Goal: Use online tool/utility: Use online tool/utility

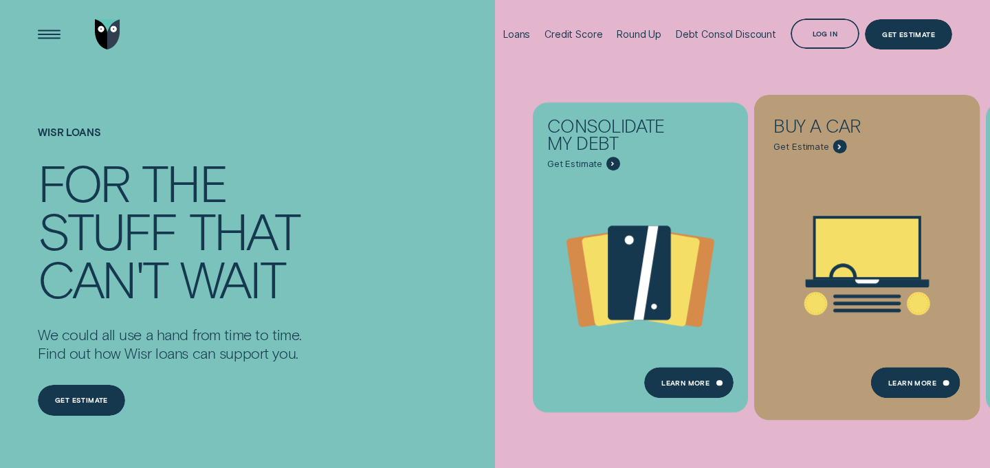
click at [883, 250] on icon "Buy a car - Learn more" at bounding box center [867, 248] width 102 height 58
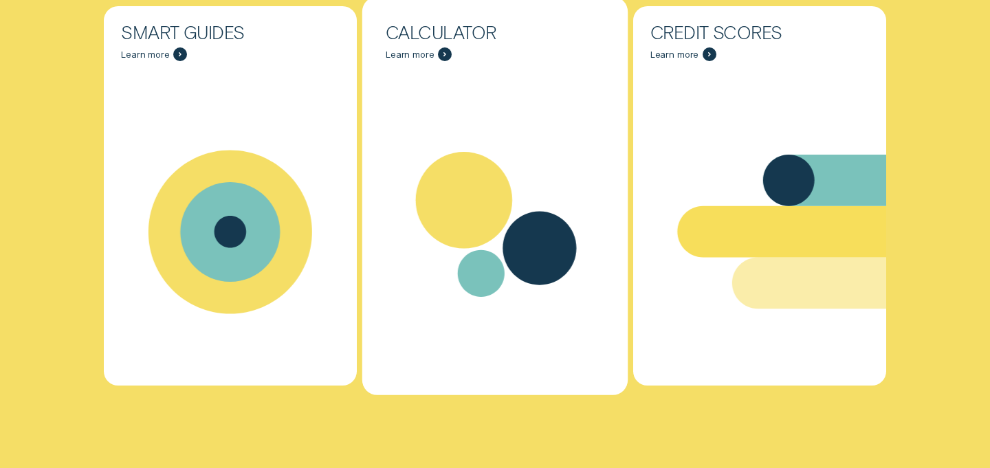
scroll to position [4363, 0]
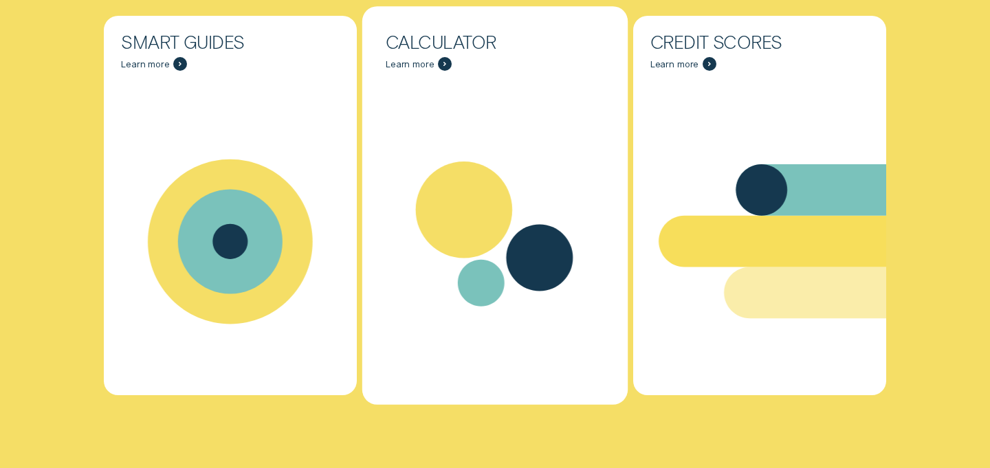
click at [418, 276] on icon "Calculator - Learn more" at bounding box center [494, 241] width 265 height 203
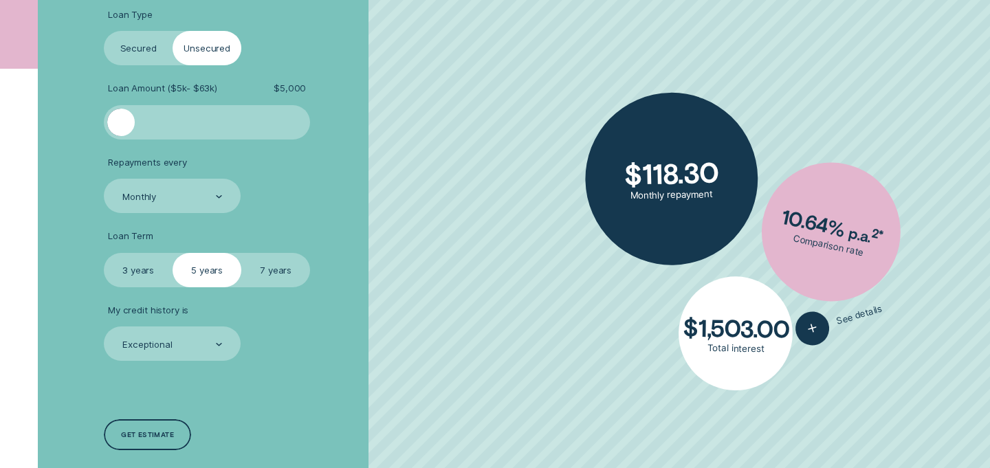
scroll to position [391, 0]
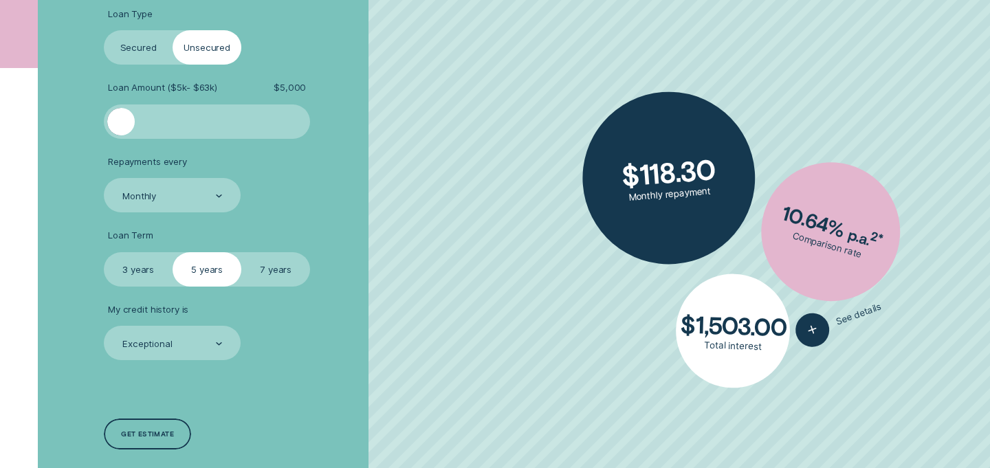
click at [140, 42] on label "Secured" at bounding box center [138, 47] width 69 height 34
click at [104, 30] on input "Secured" at bounding box center [104, 30] width 0 height 0
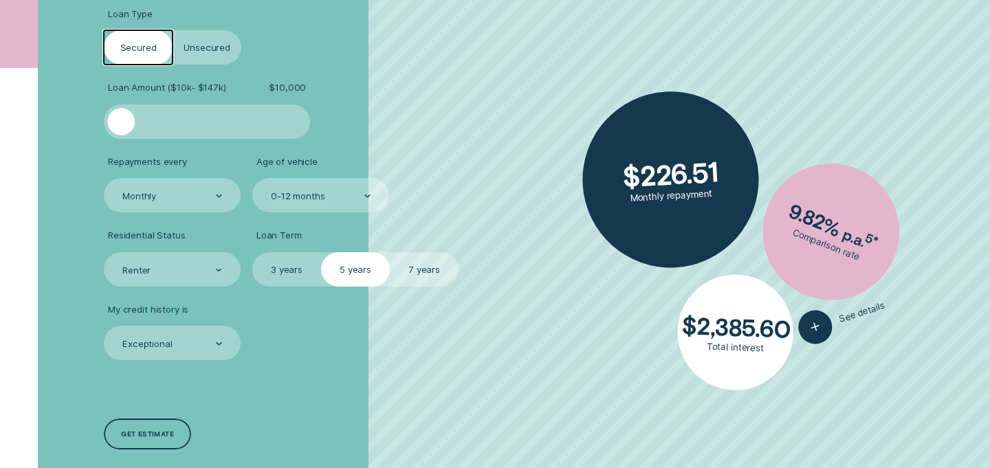
click at [193, 45] on label "Unsecured" at bounding box center [207, 47] width 69 height 34
click at [173, 30] on input "Unsecured" at bounding box center [173, 30] width 0 height 0
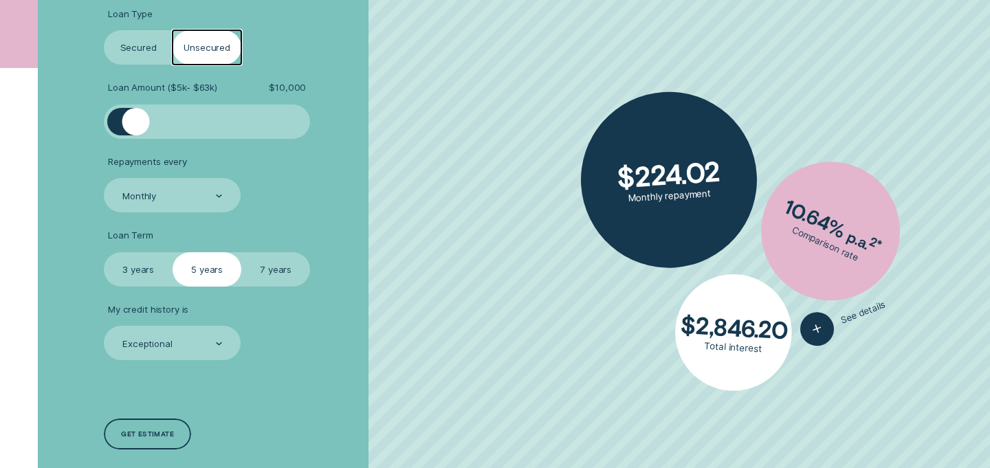
click at [151, 52] on label "Secured" at bounding box center [138, 47] width 69 height 34
click at [104, 30] on input "Secured" at bounding box center [104, 30] width 0 height 0
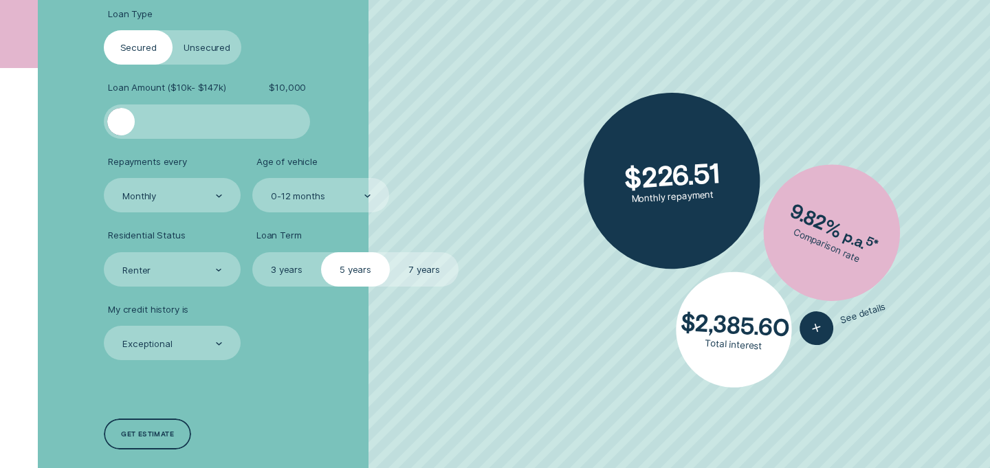
click at [278, 271] on label "3 years" at bounding box center [286, 269] width 69 height 34
click at [252, 252] on input "3 years" at bounding box center [252, 252] width 0 height 0
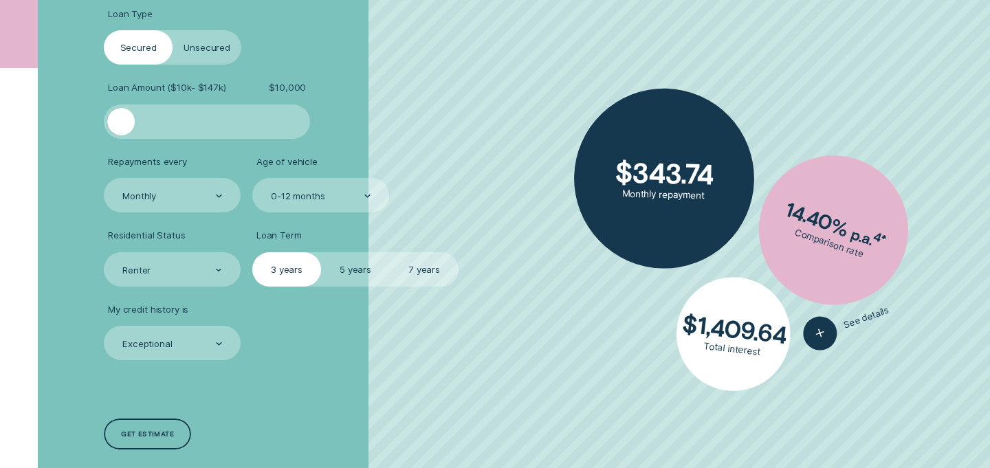
click at [408, 275] on label "7 years" at bounding box center [424, 269] width 69 height 34
click at [390, 252] on input "7 years" at bounding box center [390, 252] width 0 height 0
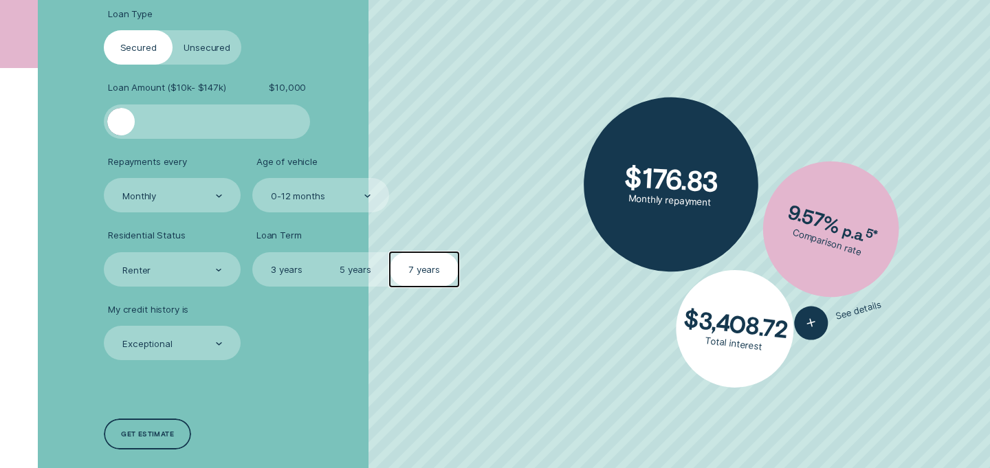
click at [351, 267] on label "5 years" at bounding box center [355, 269] width 69 height 34
click at [321, 252] on input "5 years" at bounding box center [321, 252] width 0 height 0
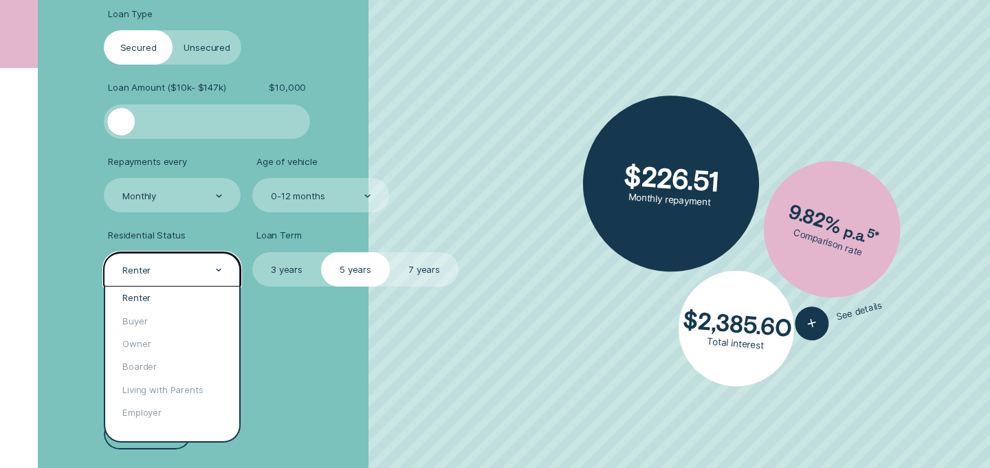
click at [164, 260] on div "Renter" at bounding box center [172, 269] width 137 height 34
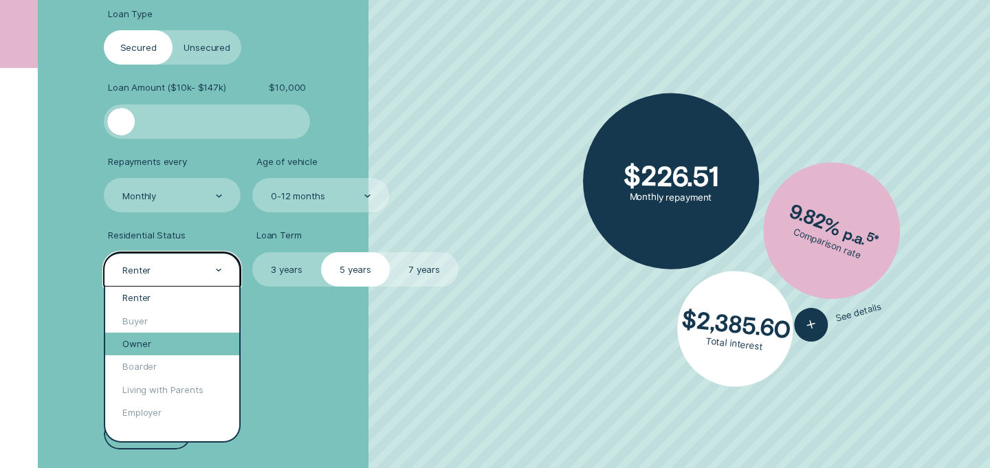
click at [173, 336] on div "Owner" at bounding box center [172, 344] width 134 height 23
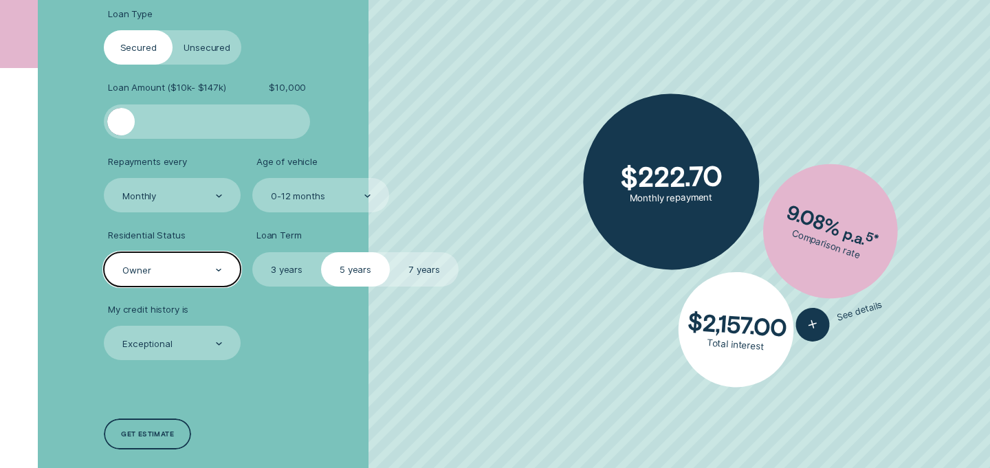
click at [146, 254] on div "Owner" at bounding box center [172, 269] width 137 height 34
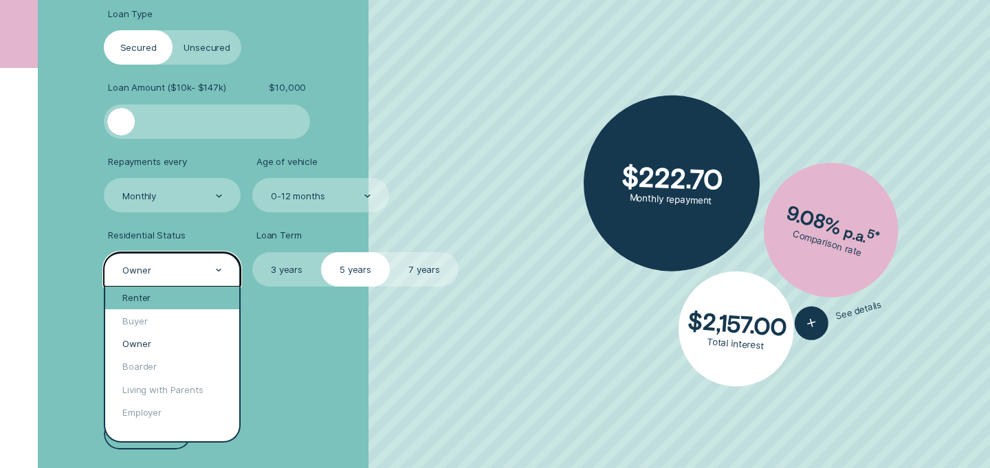
click at [146, 292] on div "Renter" at bounding box center [172, 298] width 134 height 23
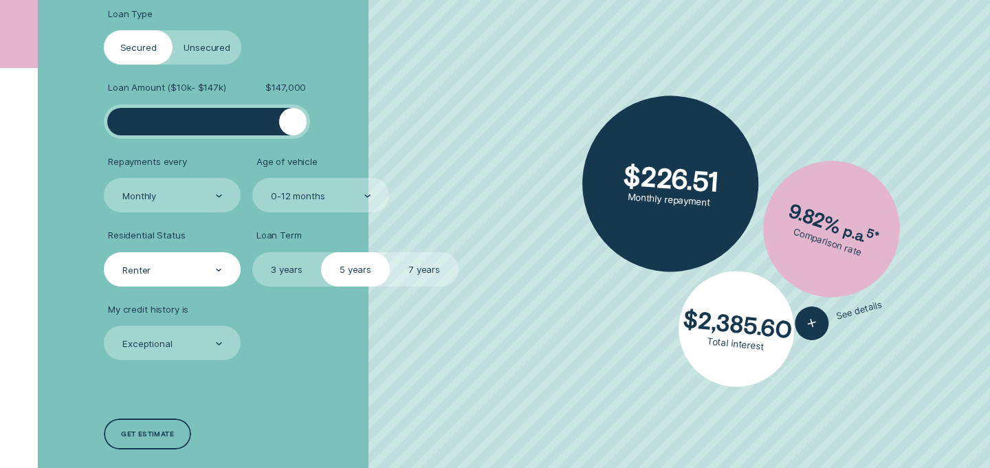
drag, startPoint x: 125, startPoint y: 130, endPoint x: 374, endPoint y: 149, distance: 249.6
click at [374, 149] on ul "Loan Type Select Loan Type Secured Unsecured Loan Amount ( $10k - $147k ) $ 147…" at bounding box center [263, 184] width 319 height 352
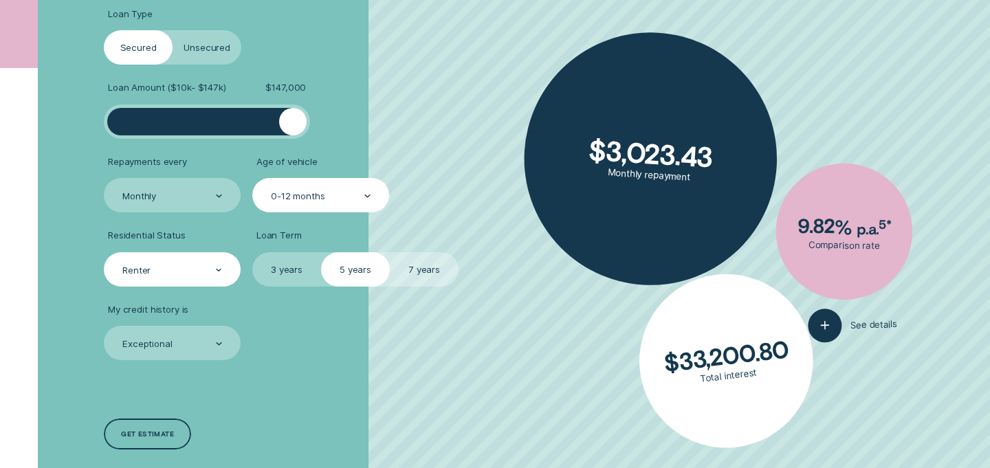
click at [353, 197] on div "0-12 months" at bounding box center [320, 196] width 101 height 13
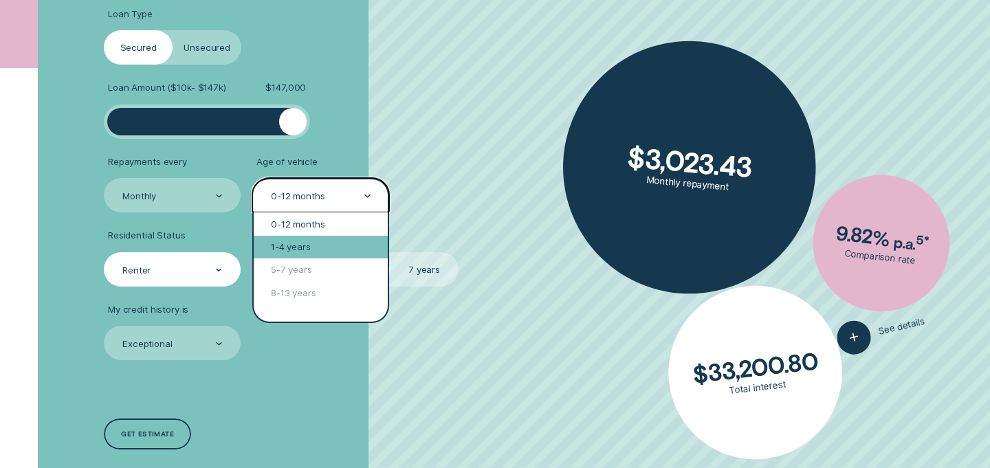
click at [339, 250] on div "1-4 years" at bounding box center [321, 247] width 134 height 23
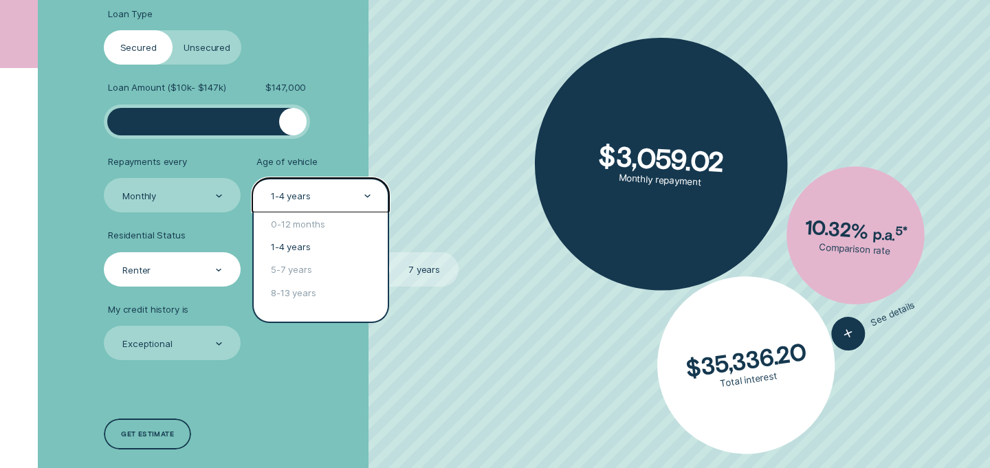
click at [318, 192] on div "1-4 years" at bounding box center [320, 196] width 101 height 13
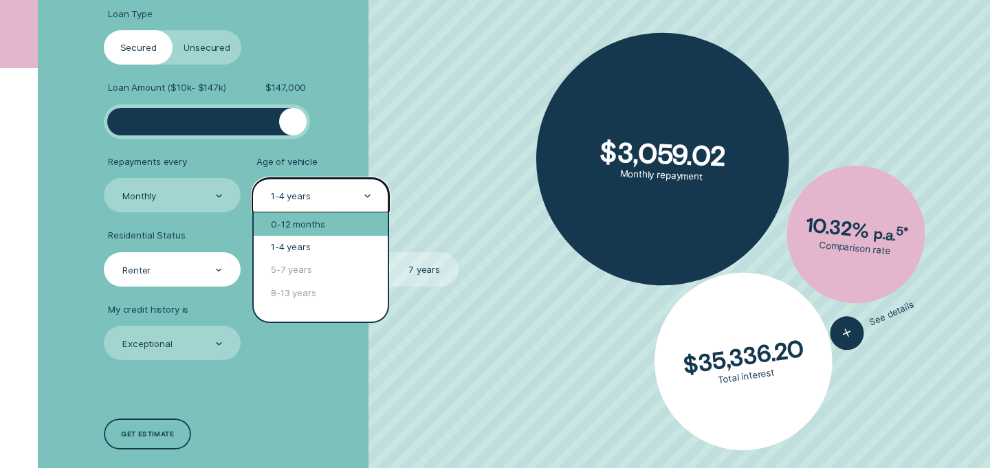
click at [306, 221] on div "0-12 months" at bounding box center [321, 223] width 134 height 23
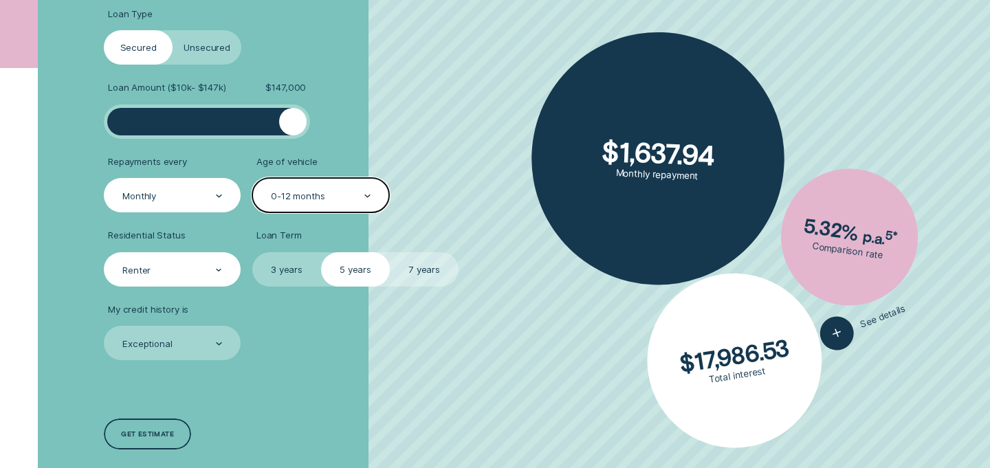
click at [182, 197] on div "Monthly" at bounding box center [171, 196] width 101 height 13
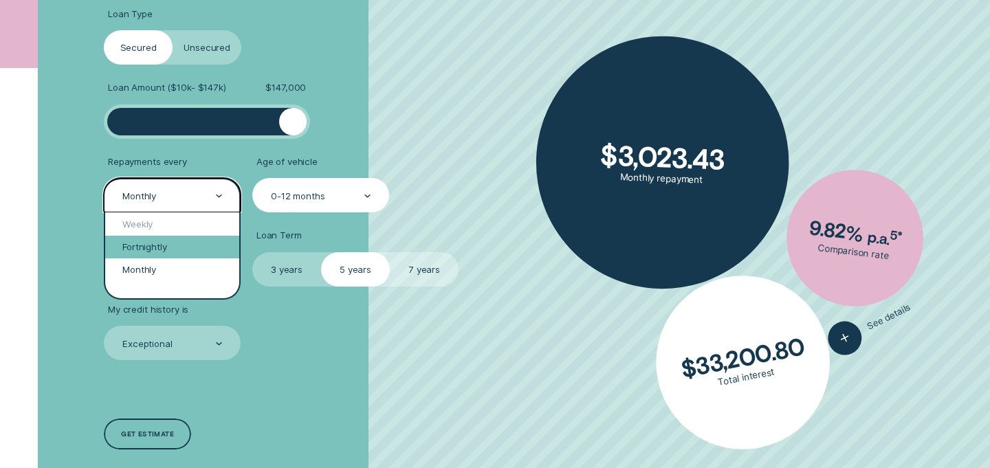
click at [181, 238] on div "Fortnightly" at bounding box center [172, 247] width 134 height 23
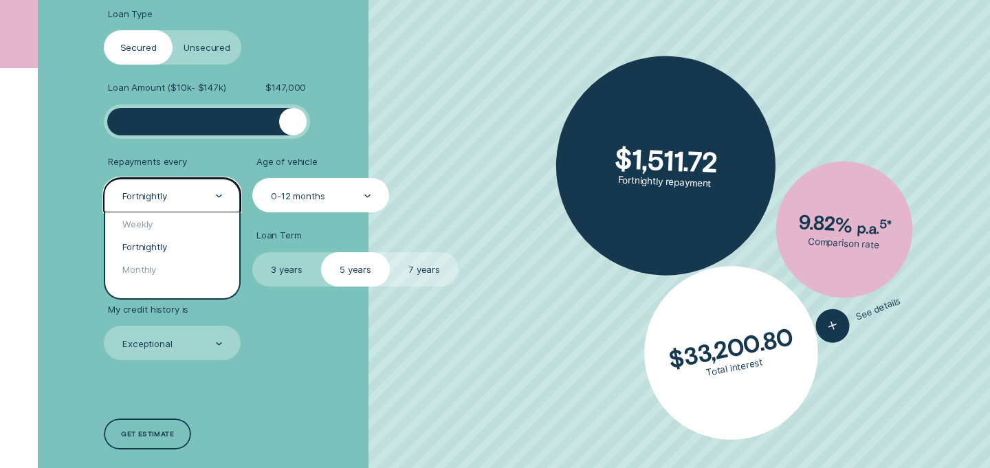
click at [183, 193] on div "Fortnightly" at bounding box center [171, 196] width 101 height 13
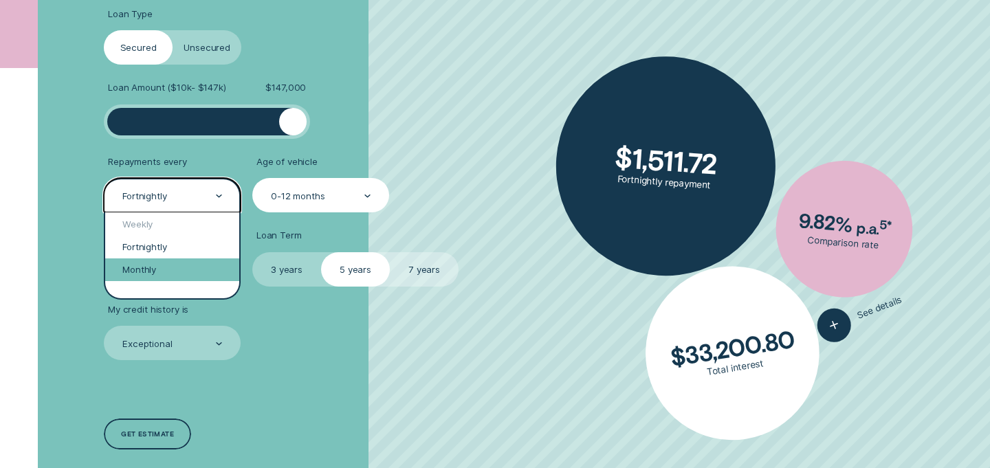
click at [157, 268] on div "Monthly" at bounding box center [172, 270] width 134 height 23
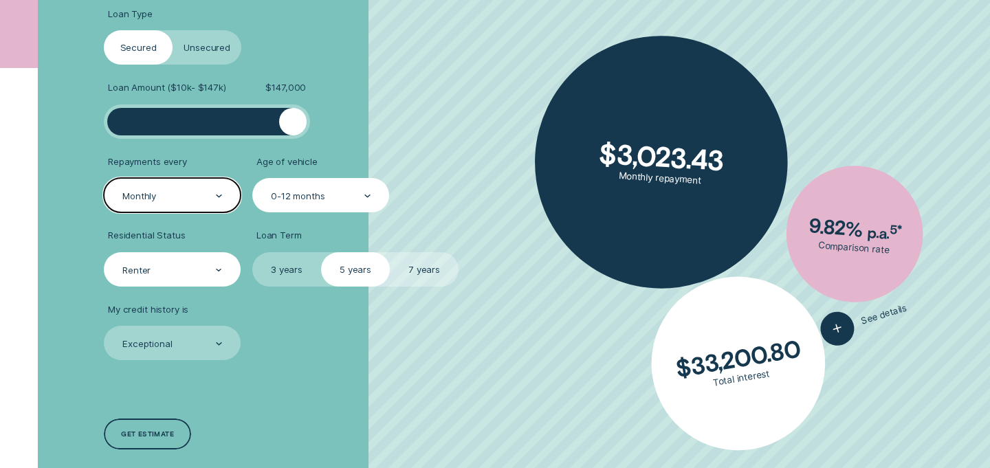
click at [203, 270] on div "Renter" at bounding box center [171, 269] width 101 height 13
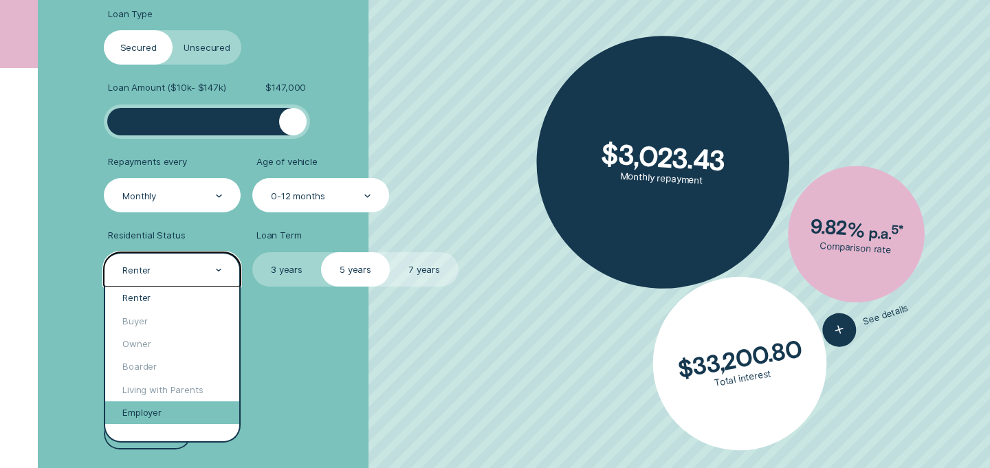
click at [166, 406] on div "Employer" at bounding box center [172, 413] width 134 height 23
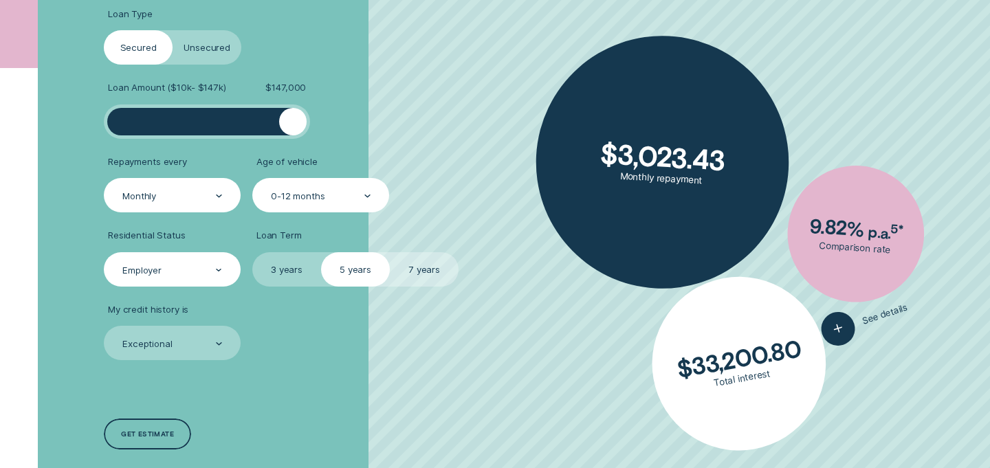
click at [61, 270] on div "Loan Type Select Loan Type Secured Unsecured Loan Amount ( $10k - $147k ) $ 147…" at bounding box center [495, 229] width 926 height 553
click at [106, 270] on div "Employer" at bounding box center [172, 269] width 137 height 34
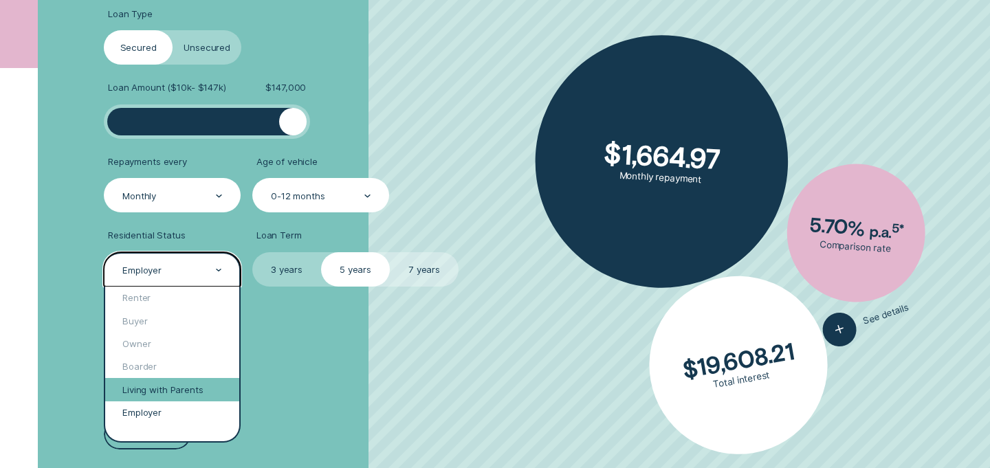
click at [179, 391] on div "Living with Parents" at bounding box center [172, 389] width 134 height 23
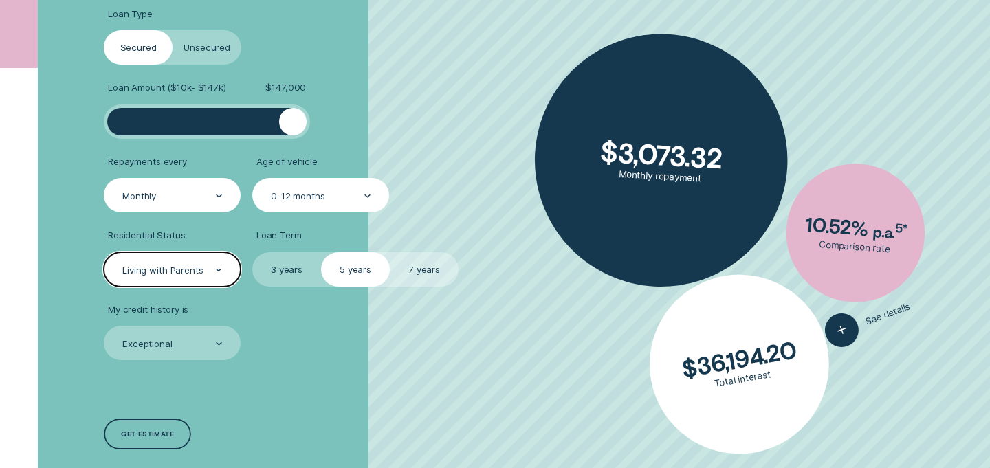
click at [69, 317] on div "Loan Type Select Loan Type Secured Unsecured Loan Amount ( $10k - $147k ) $ 147…" at bounding box center [495, 229] width 926 height 553
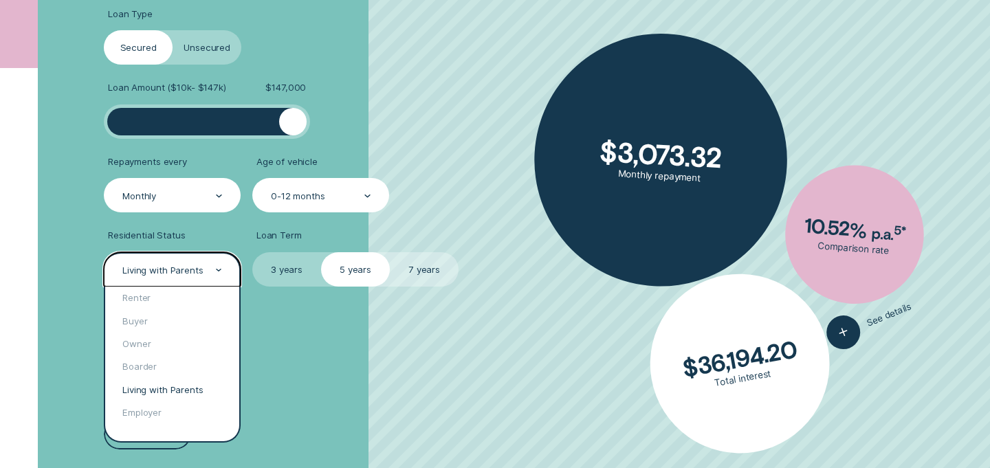
click at [158, 267] on div "Living with Parents" at bounding box center [162, 271] width 80 height 12
click at [176, 366] on div "Boarder" at bounding box center [172, 366] width 134 height 23
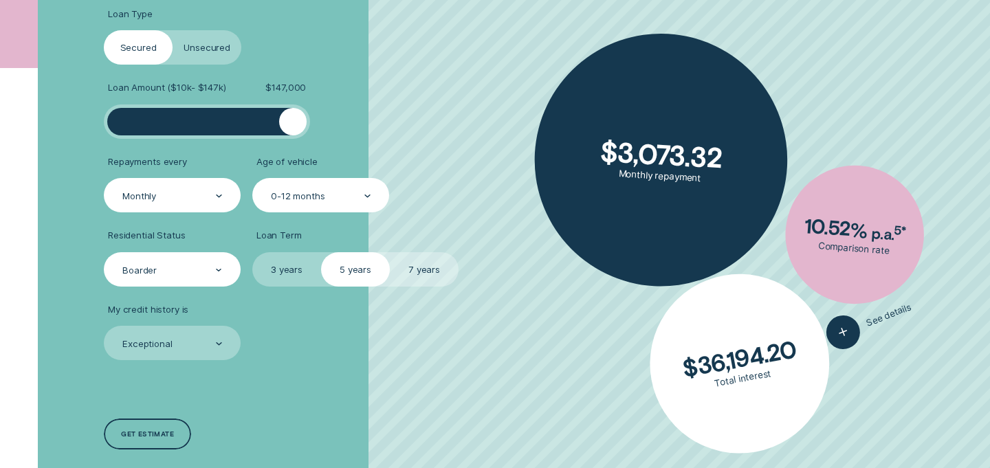
click at [423, 346] on div "Loan Type Select Loan Type Secured Unsecured Loan Amount ( $10k - $147k ) $ 147…" at bounding box center [263, 229] width 331 height 553
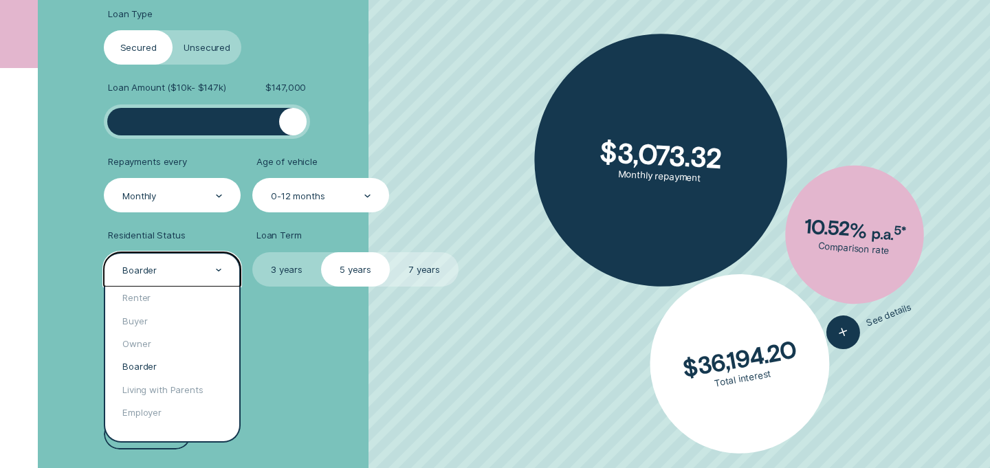
click at [182, 270] on div "Boarder" at bounding box center [171, 269] width 101 height 13
click at [189, 349] on div "Owner" at bounding box center [172, 344] width 134 height 23
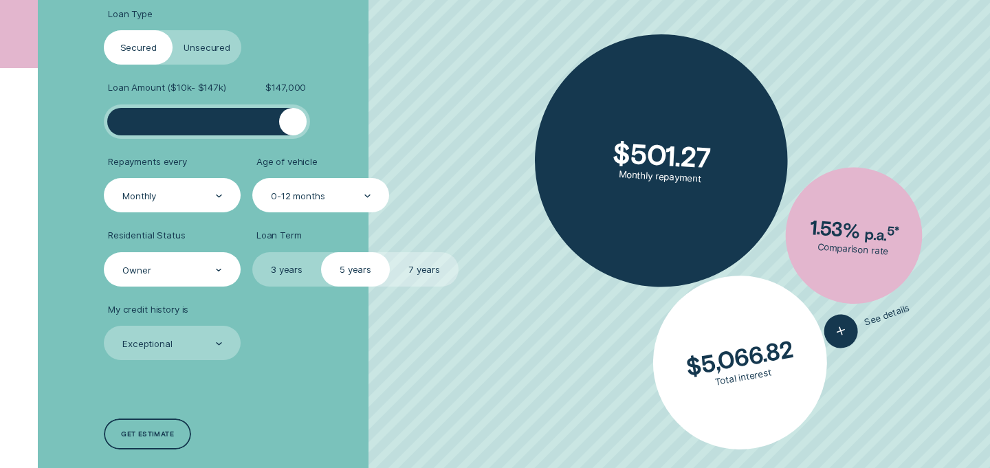
click at [426, 375] on div "Loan Type Select Loan Type Secured Unsecured Loan Amount ( $10k - $147k ) $ 147…" at bounding box center [263, 229] width 331 height 553
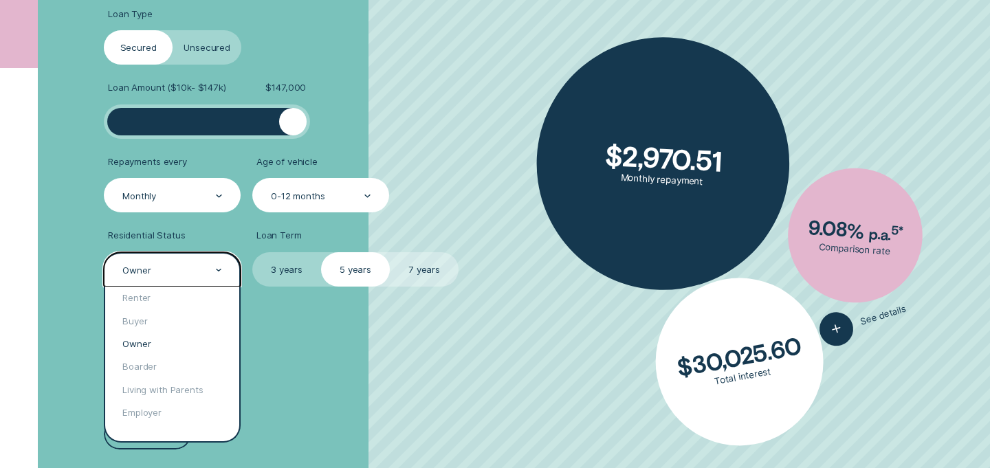
click at [191, 274] on div "Owner" at bounding box center [171, 269] width 101 height 13
click at [196, 316] on div "Buyer" at bounding box center [172, 320] width 134 height 23
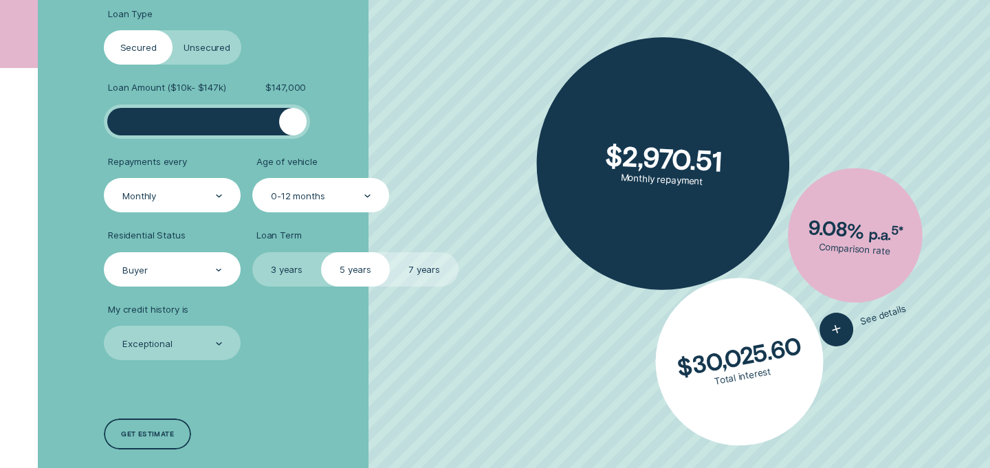
click at [334, 364] on div "Loan Type Select Loan Type Secured Unsecured Loan Amount ( $10k - $147k ) $ 147…" at bounding box center [263, 229] width 331 height 553
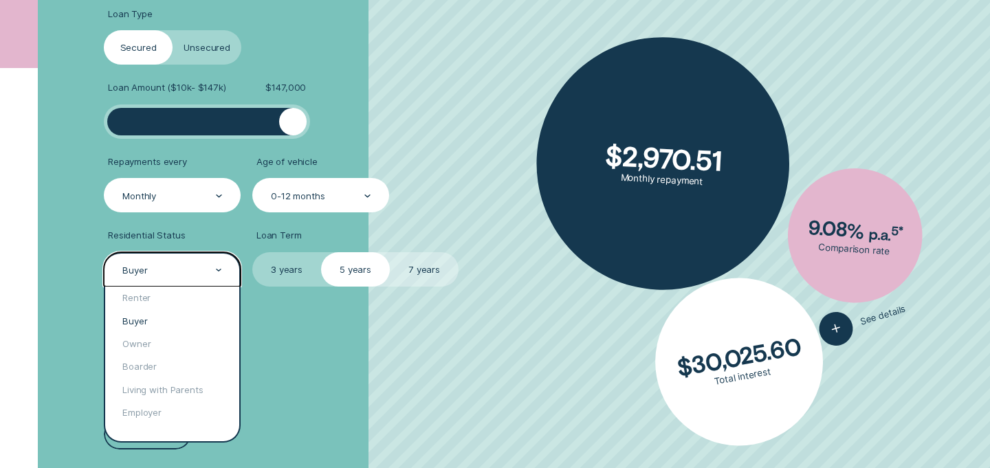
click at [147, 255] on div "Buyer" at bounding box center [172, 269] width 137 height 34
click at [160, 296] on div "Renter" at bounding box center [172, 298] width 134 height 23
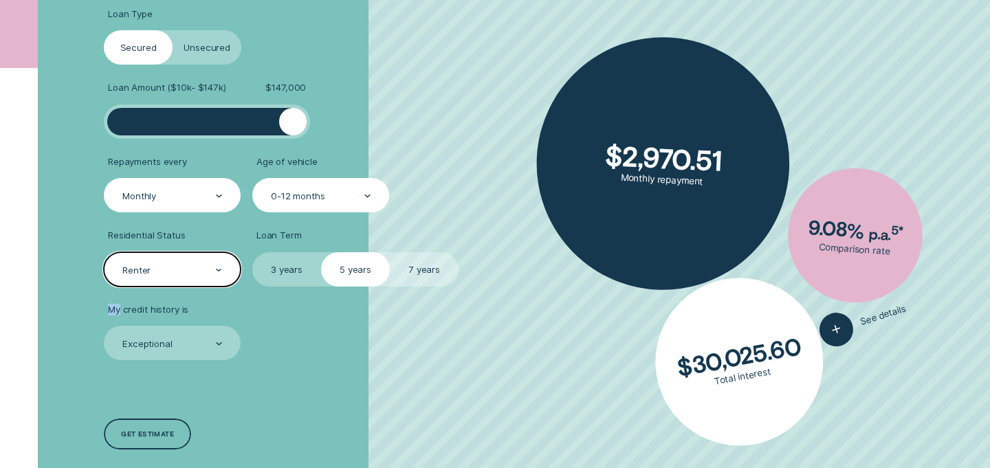
click at [160, 296] on ul "Loan Type Select Loan Type Secured Unsecured Loan Amount ( $10k - $147k ) $ 147…" at bounding box center [263, 184] width 319 height 352
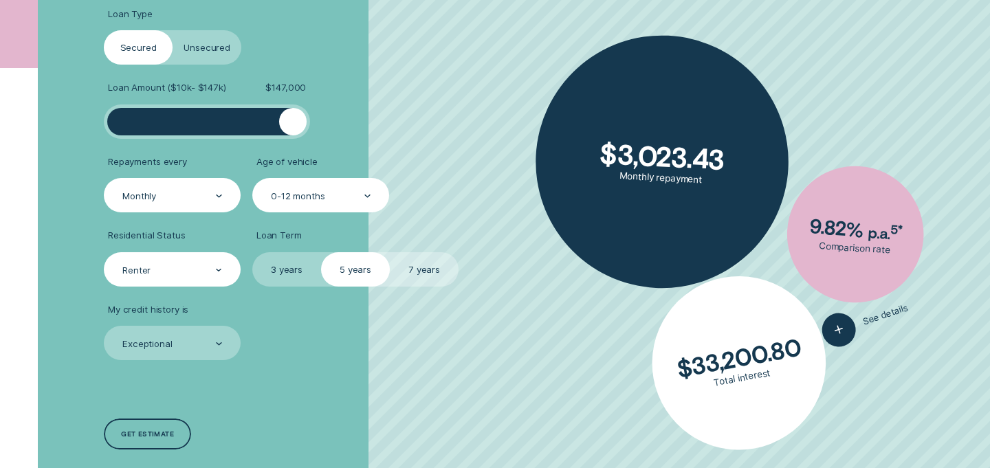
click at [324, 336] on li "My credit history is Exceptional" at bounding box center [263, 332] width 319 height 56
click at [210, 45] on label "Unsecured" at bounding box center [207, 47] width 69 height 34
click at [173, 30] on input "Unsecured" at bounding box center [173, 30] width 0 height 0
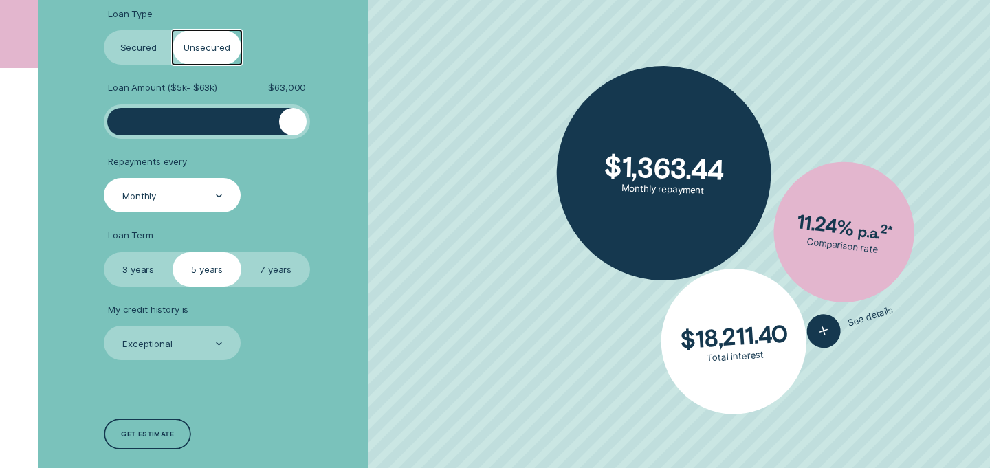
click at [147, 52] on label "Secured" at bounding box center [138, 47] width 69 height 34
click at [104, 30] on input "Secured" at bounding box center [104, 30] width 0 height 0
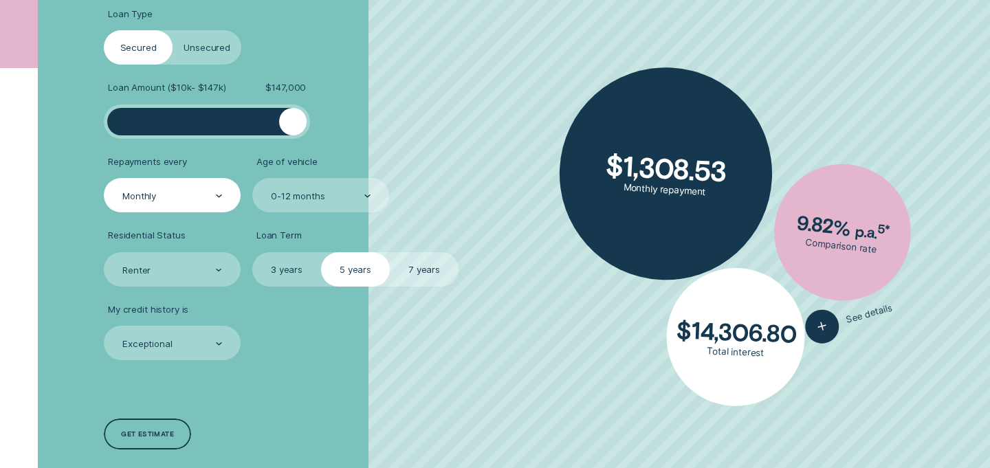
drag, startPoint x: 190, startPoint y: 128, endPoint x: 340, endPoint y: 140, distance: 149.7
click at [340, 140] on ul "Loan Type Select Loan Type Secured Unsecured Loan Amount ( $10k - $147k ) $ 147…" at bounding box center [263, 184] width 319 height 352
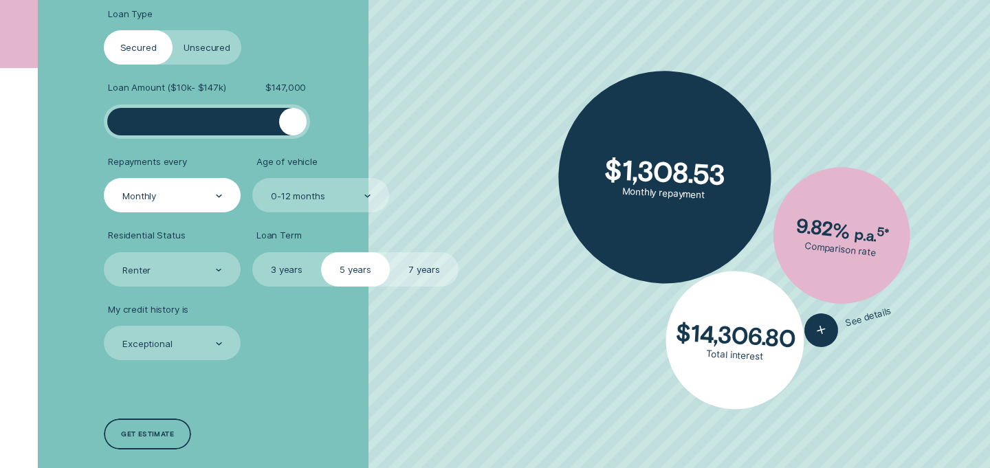
click at [391, 92] on li "Loan Amount ( $10k - $147k ) $ 147,000" at bounding box center [263, 110] width 319 height 56
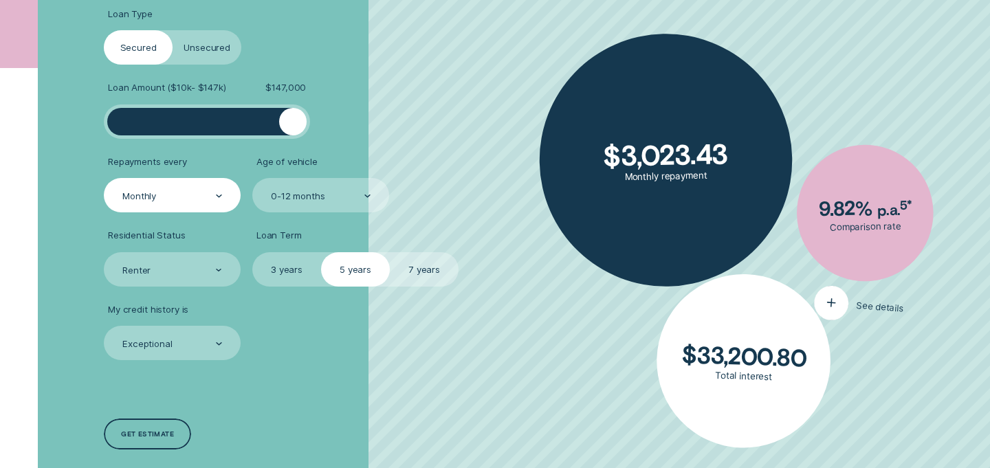
click at [824, 316] on div "button" at bounding box center [831, 303] width 37 height 37
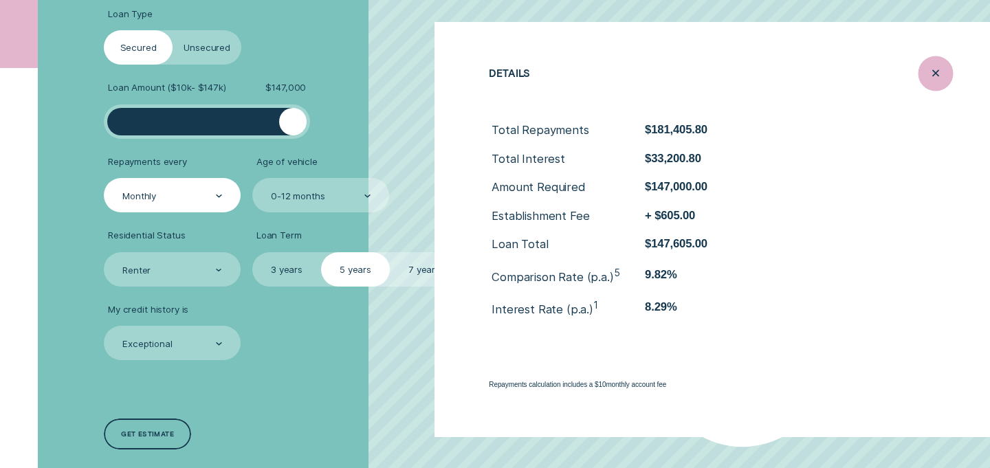
click at [930, 66] on icon "Close loan details" at bounding box center [935, 73] width 17 height 21
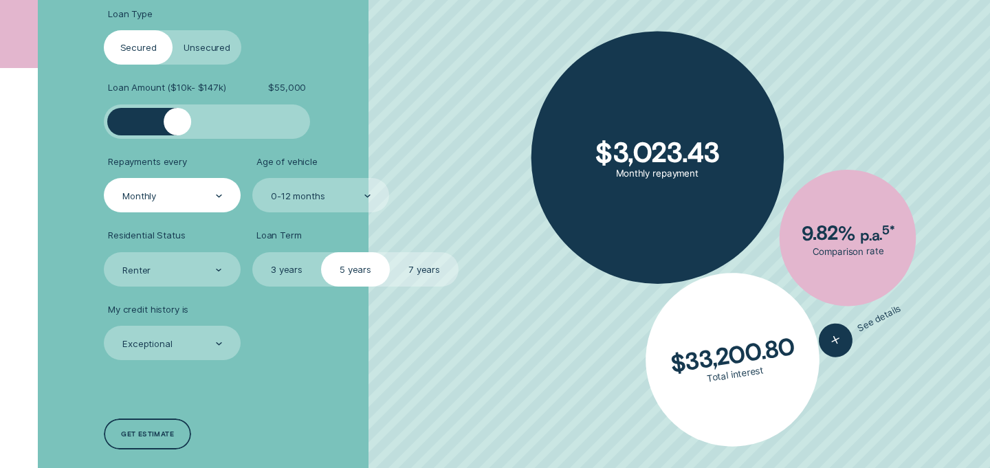
drag, startPoint x: 290, startPoint y: 120, endPoint x: 178, endPoint y: 121, distance: 112.1
click at [178, 121] on div at bounding box center [178, 122] width 28 height 28
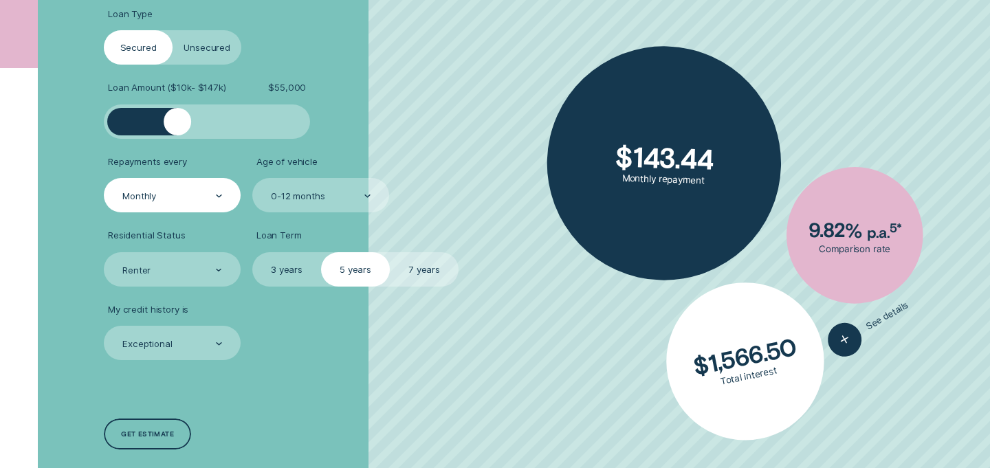
click at [376, 113] on li "Loan Amount ( $10k - $147k ) $ 55,000" at bounding box center [263, 110] width 319 height 56
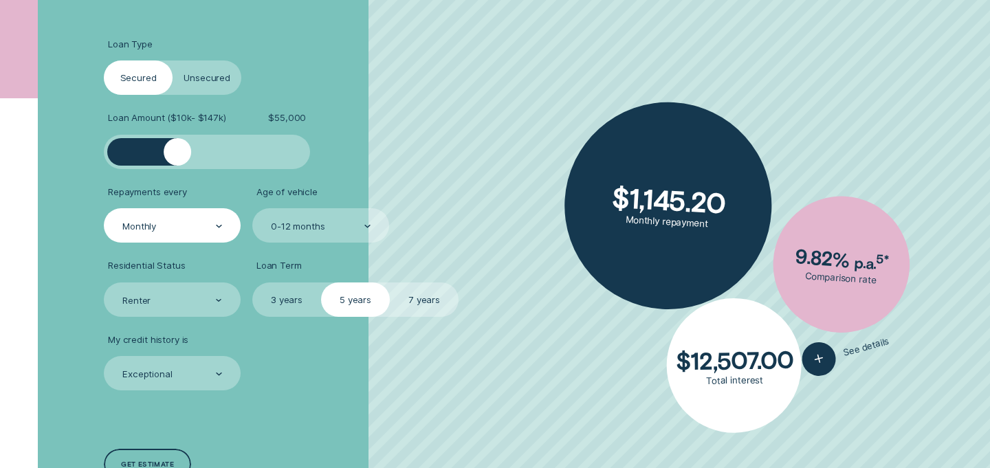
scroll to position [358, 0]
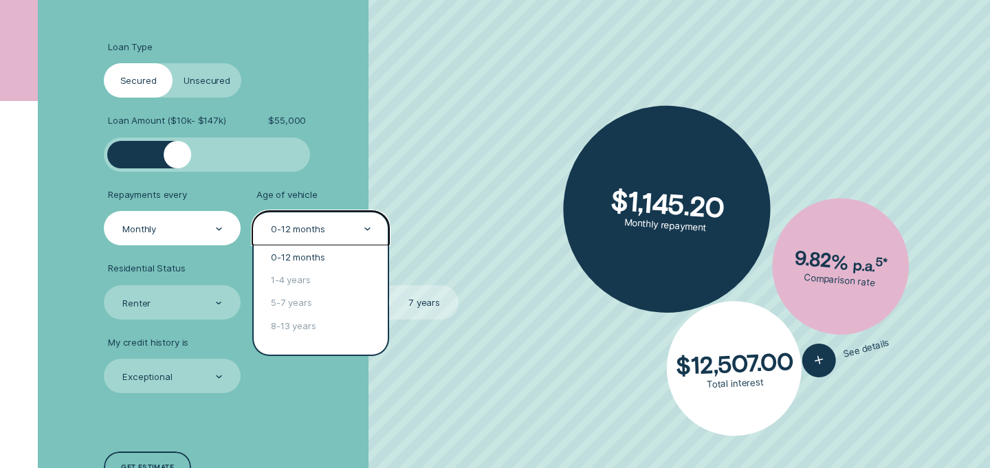
click at [314, 228] on div "0-12 months" at bounding box center [298, 229] width 54 height 12
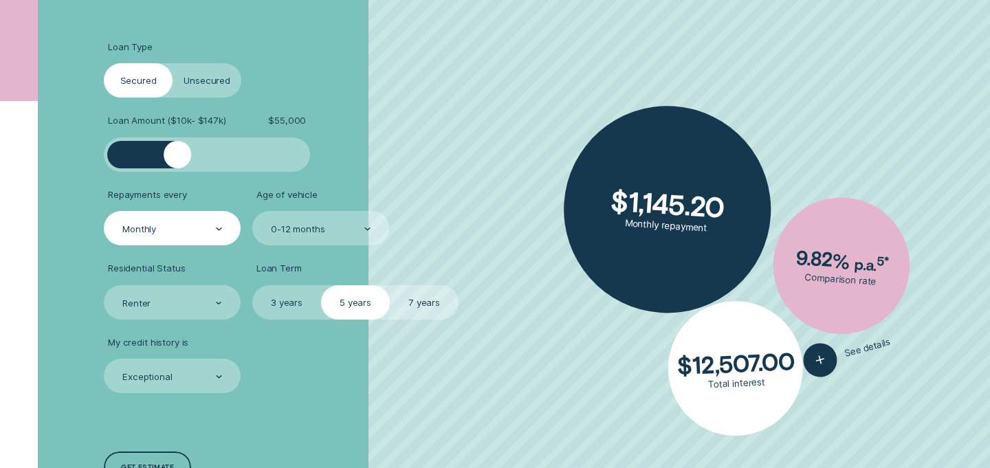
click at [404, 229] on li "Repayments every Monthly Age of vehicle 0-12 months" at bounding box center [263, 217] width 319 height 56
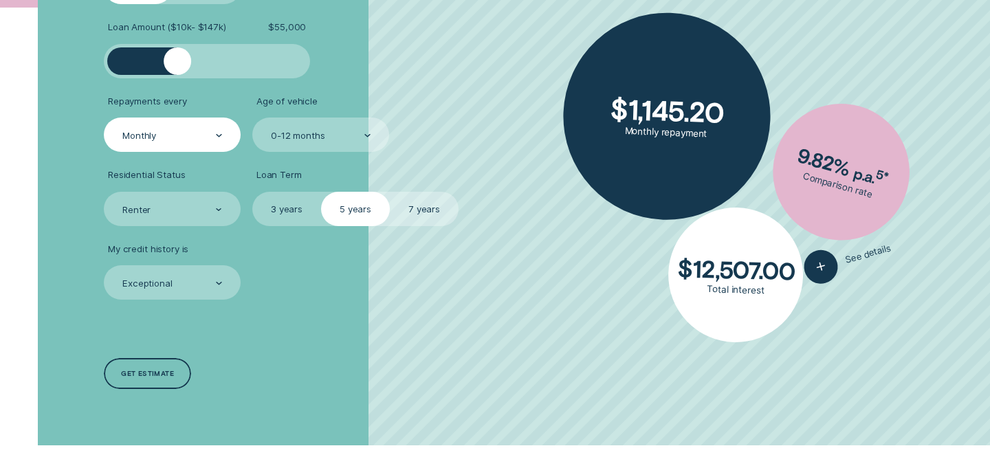
scroll to position [410, 0]
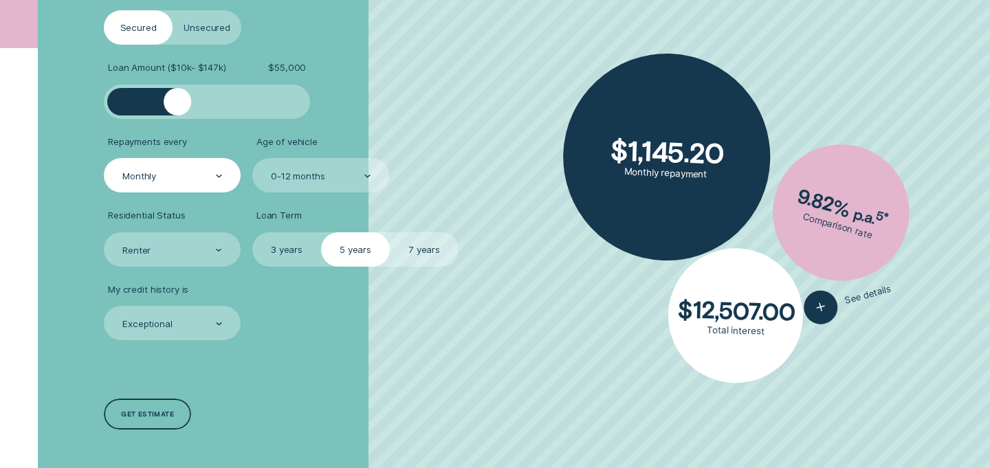
click at [283, 257] on label "3 years" at bounding box center [286, 249] width 69 height 34
click at [252, 232] on input "3 years" at bounding box center [252, 232] width 0 height 0
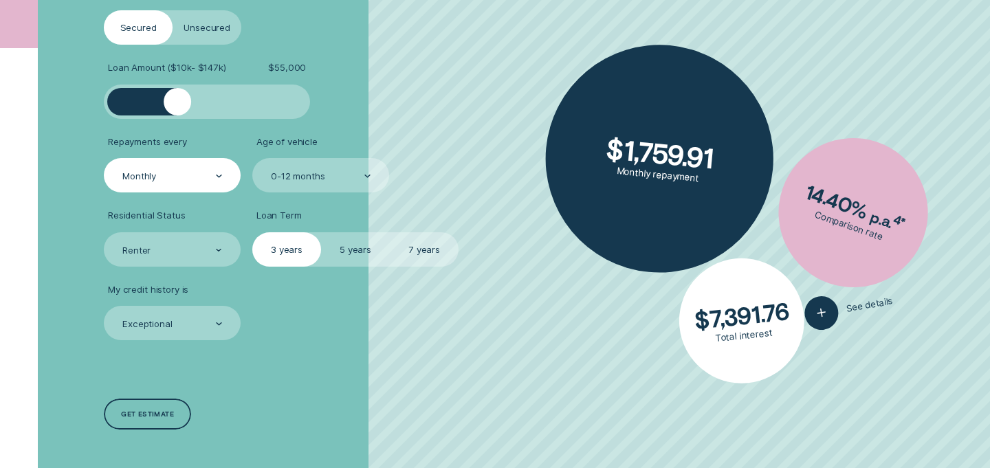
click at [427, 248] on label "7 years" at bounding box center [424, 249] width 69 height 34
click at [390, 232] on input "7 years" at bounding box center [390, 232] width 0 height 0
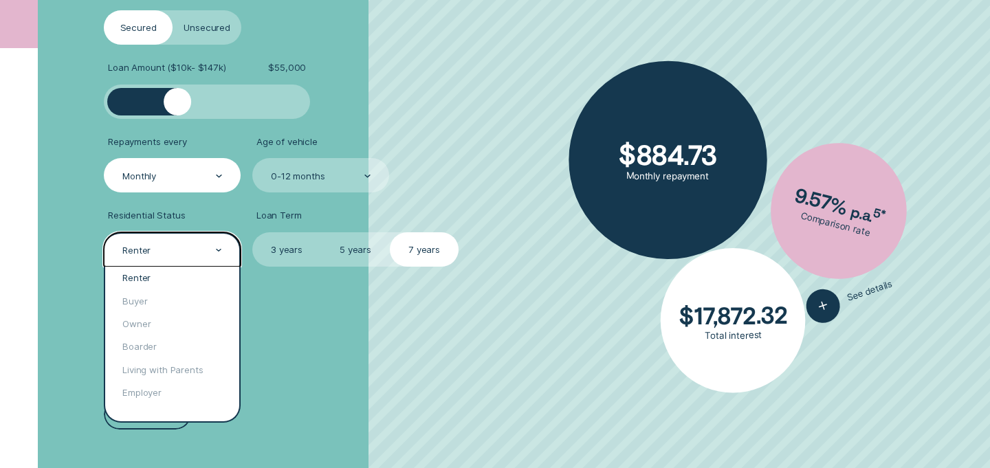
click at [200, 245] on div "Renter" at bounding box center [171, 249] width 101 height 13
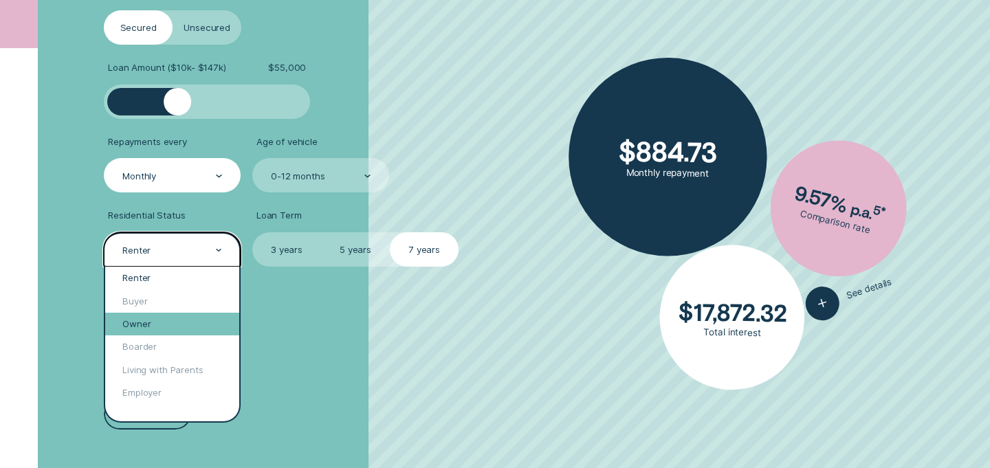
click at [142, 330] on div "Owner" at bounding box center [172, 324] width 134 height 23
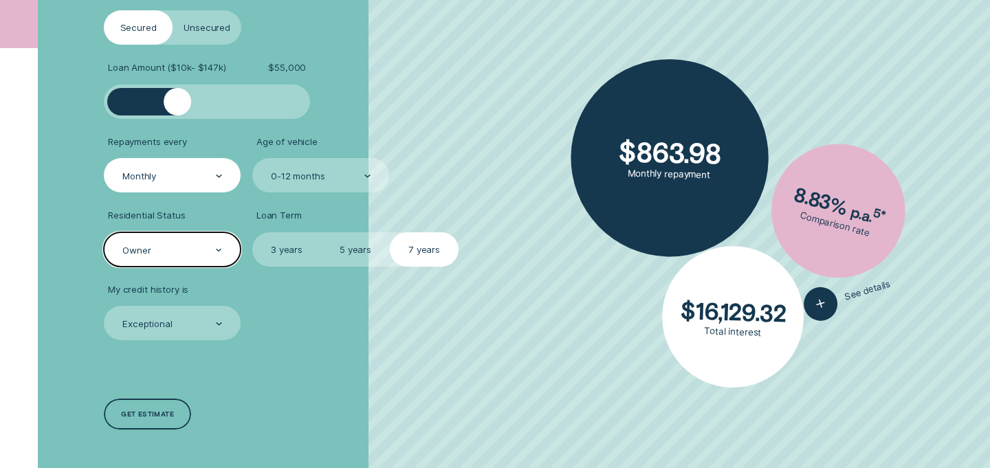
scroll to position [307, 0]
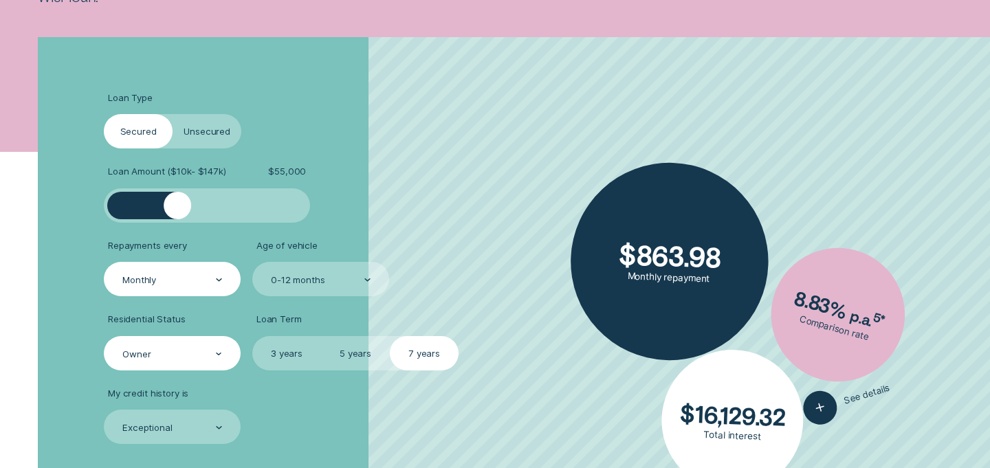
click at [191, 127] on label "Unsecured" at bounding box center [207, 131] width 69 height 34
click at [173, 114] on input "Unsecured" at bounding box center [173, 114] width 0 height 0
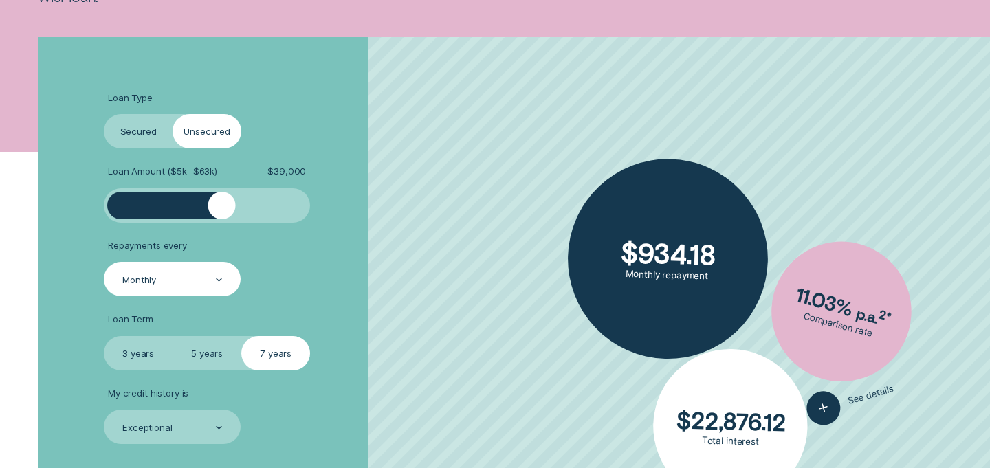
drag, startPoint x: 273, startPoint y: 208, endPoint x: 179, endPoint y: 208, distance: 94.2
click at [208, 208] on div at bounding box center [222, 206] width 28 height 28
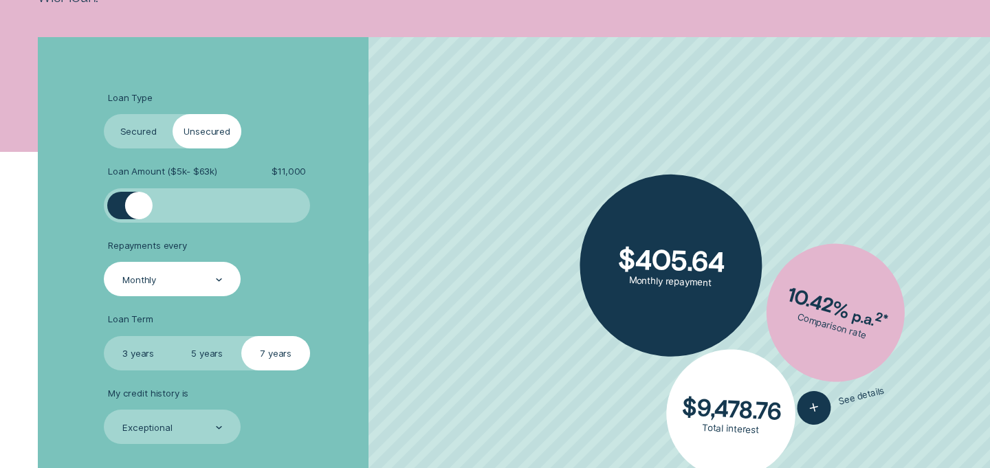
drag, startPoint x: 177, startPoint y: 209, endPoint x: 73, endPoint y: 209, distance: 104.5
click at [73, 209] on div "Loan Type Select Loan Type Secured Unsecured Loan Amount ( $5k - $63k ) $ 11,00…" at bounding box center [495, 313] width 926 height 553
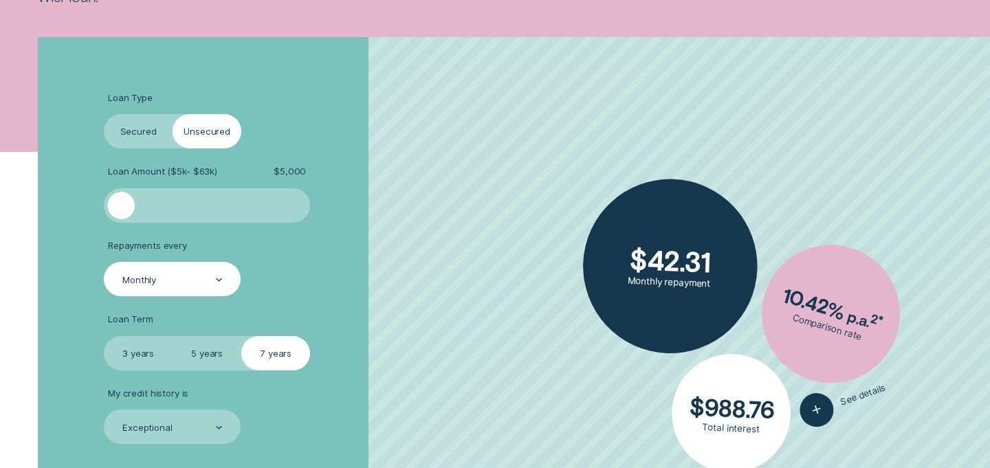
click at [147, 136] on label "Secured" at bounding box center [138, 131] width 69 height 34
click at [104, 114] on input "Secured" at bounding box center [104, 114] width 0 height 0
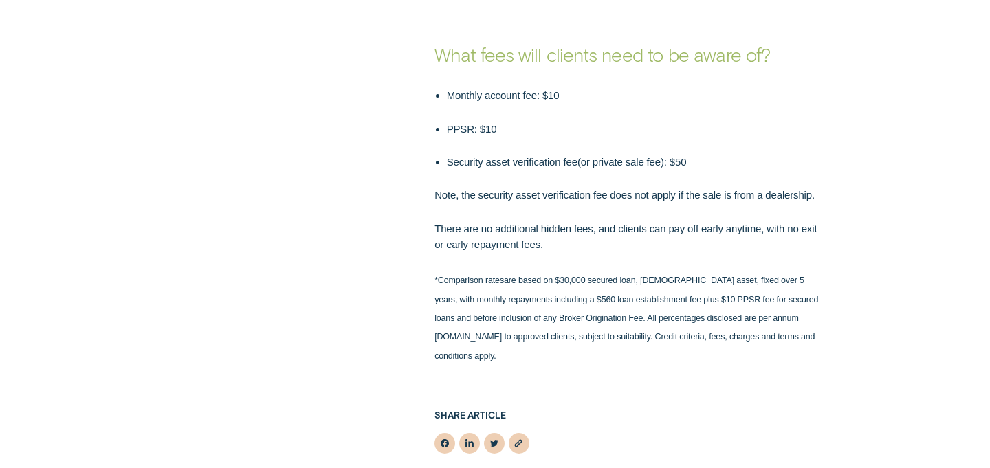
scroll to position [1460, 0]
